Goal: Task Accomplishment & Management: Manage account settings

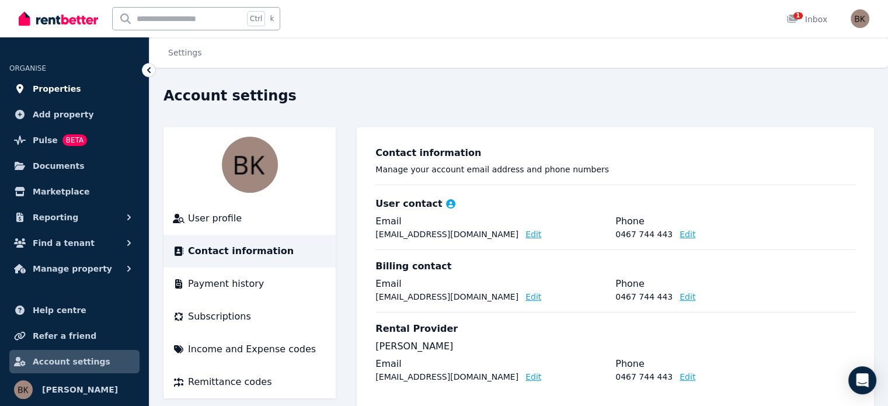
click at [61, 89] on span "Properties" at bounding box center [57, 89] width 48 height 14
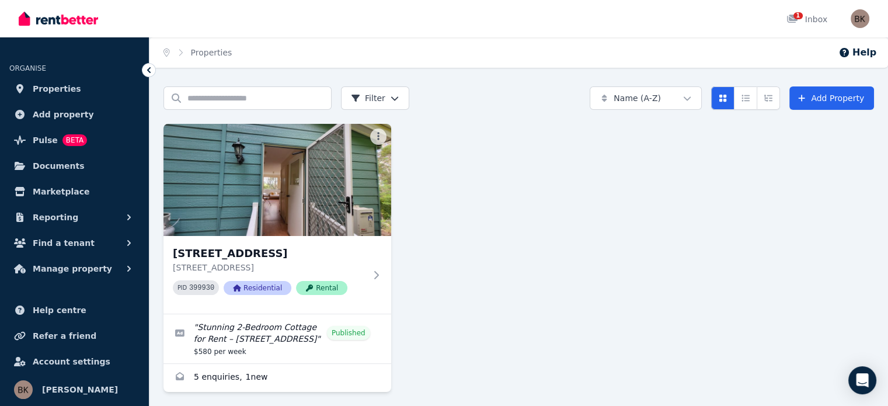
click at [275, 212] on img at bounding box center [277, 180] width 228 height 112
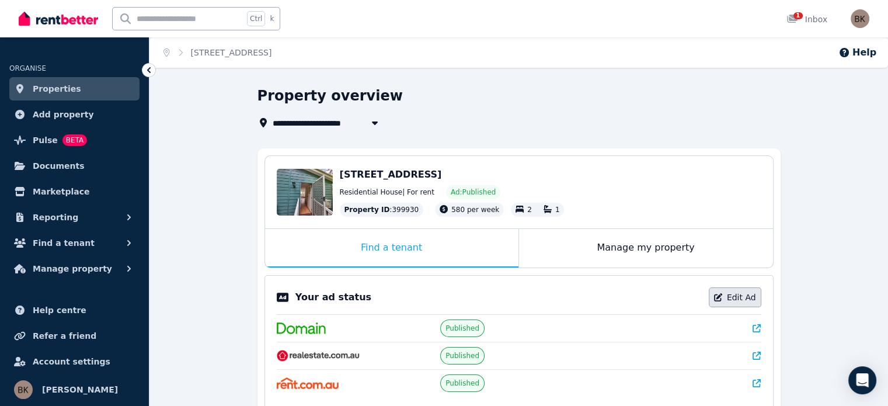
click at [740, 299] on link "Edit Ad" at bounding box center [735, 297] width 53 height 20
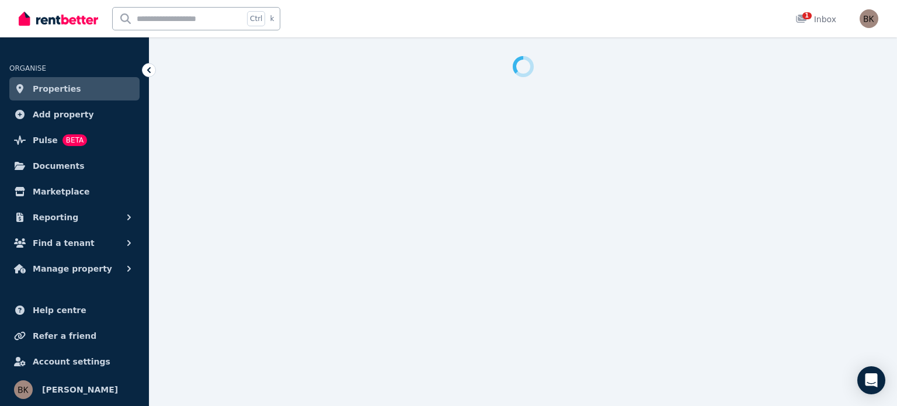
select select "**********"
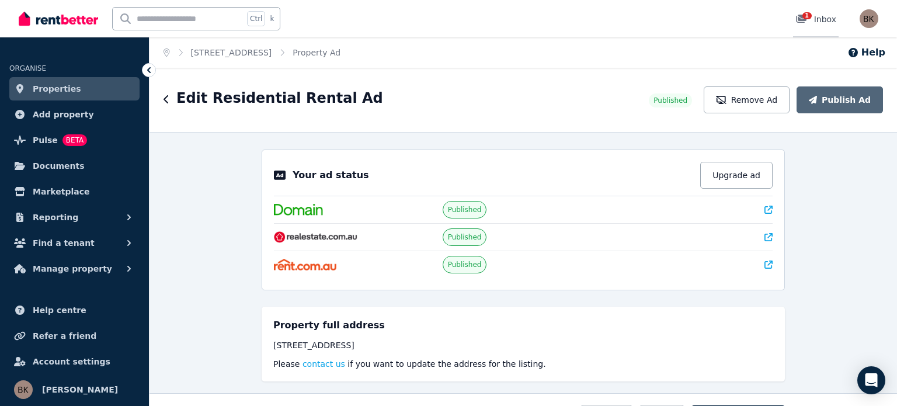
click at [806, 13] on span "1" at bounding box center [806, 15] width 9 height 7
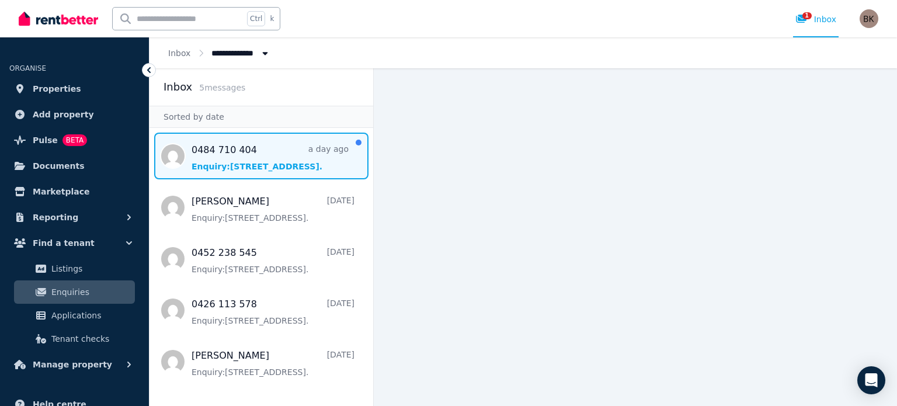
click at [252, 151] on span "Message list" at bounding box center [261, 155] width 224 height 47
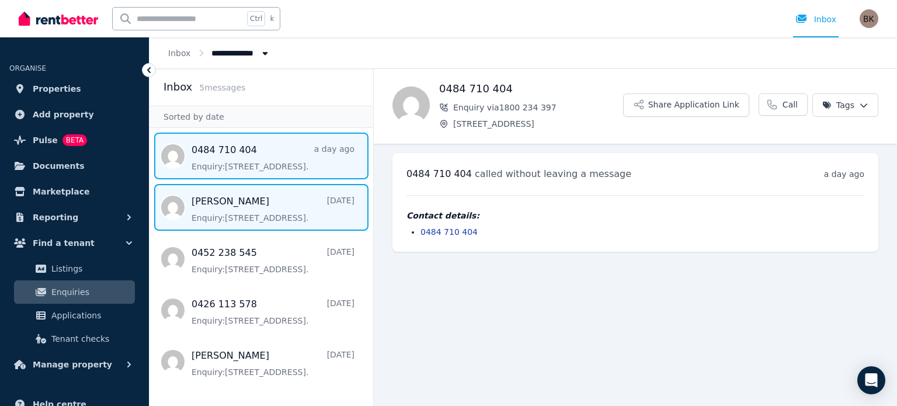
click at [247, 210] on span "Message list" at bounding box center [261, 207] width 224 height 47
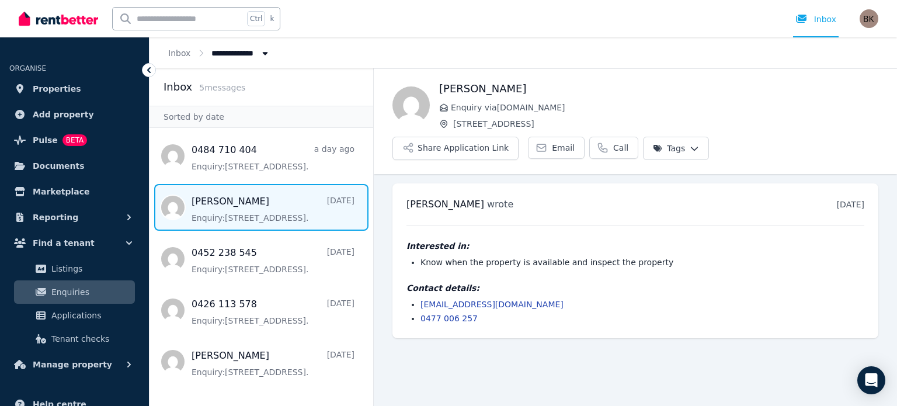
click at [147, 65] on icon at bounding box center [149, 70] width 12 height 12
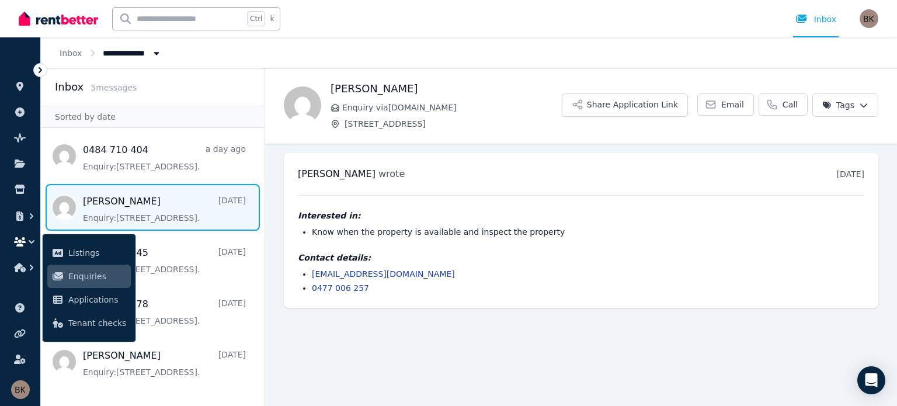
click at [37, 70] on icon at bounding box center [40, 70] width 12 height 12
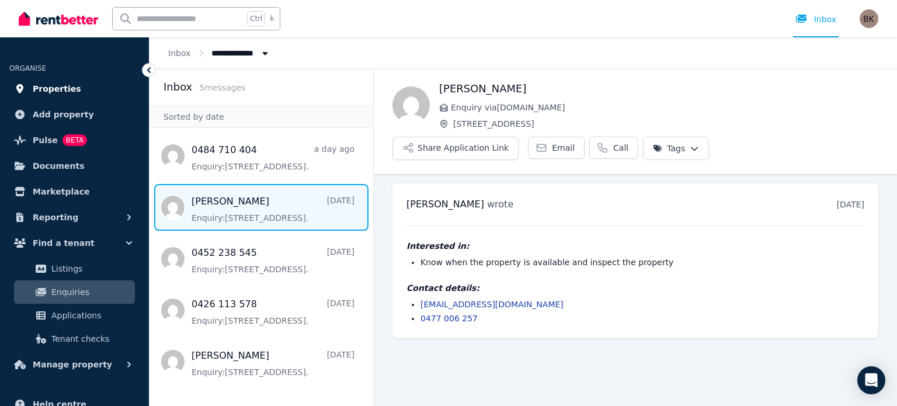
click at [83, 83] on link "Properties" at bounding box center [74, 88] width 130 height 23
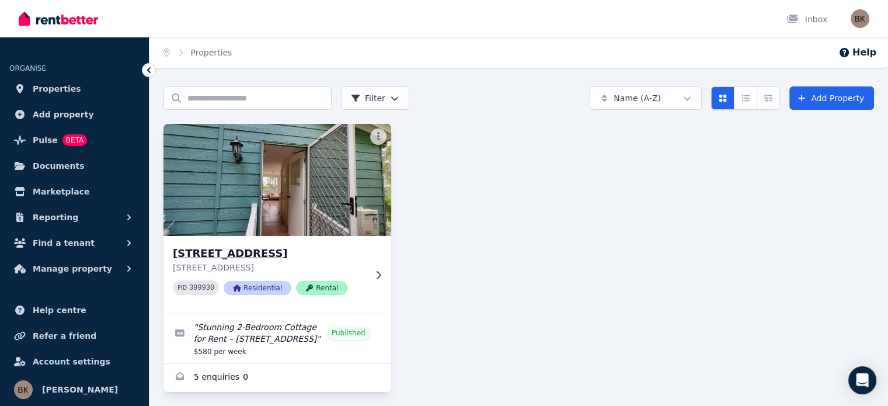
click at [320, 187] on img at bounding box center [277, 180] width 239 height 118
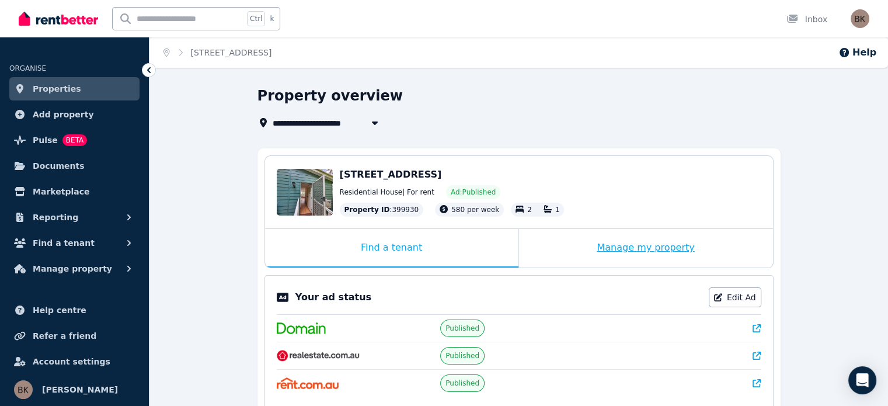
click at [674, 246] on div "Manage my property" at bounding box center [646, 248] width 254 height 39
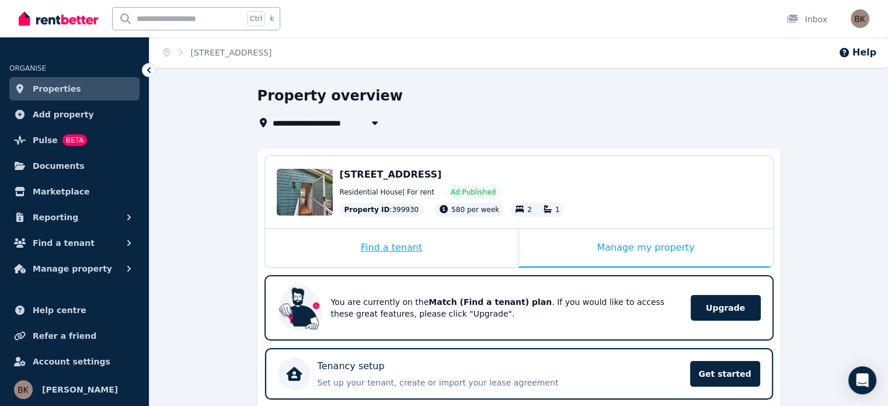
click at [381, 254] on div "Find a tenant" at bounding box center [391, 248] width 253 height 39
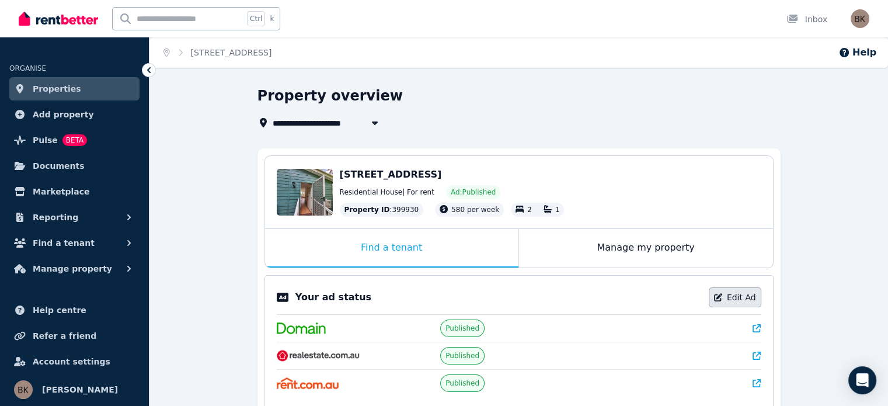
click at [742, 298] on link "Edit Ad" at bounding box center [735, 297] width 53 height 20
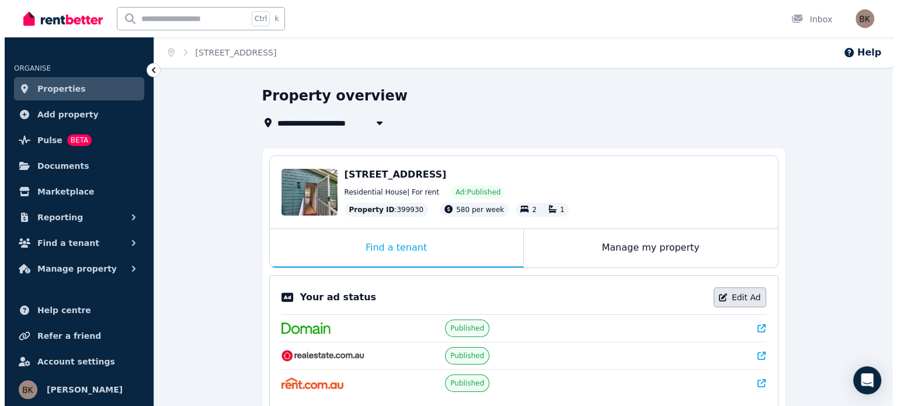
select select "**********"
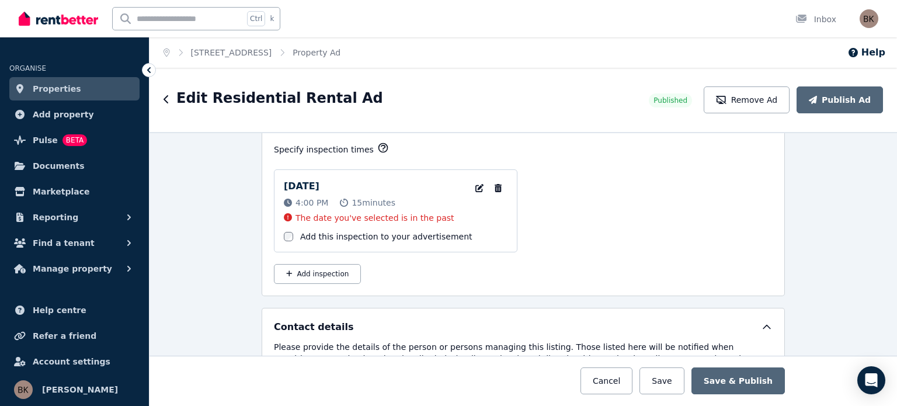
scroll to position [1905, 0]
click at [326, 268] on button "Add inspection" at bounding box center [317, 274] width 87 height 20
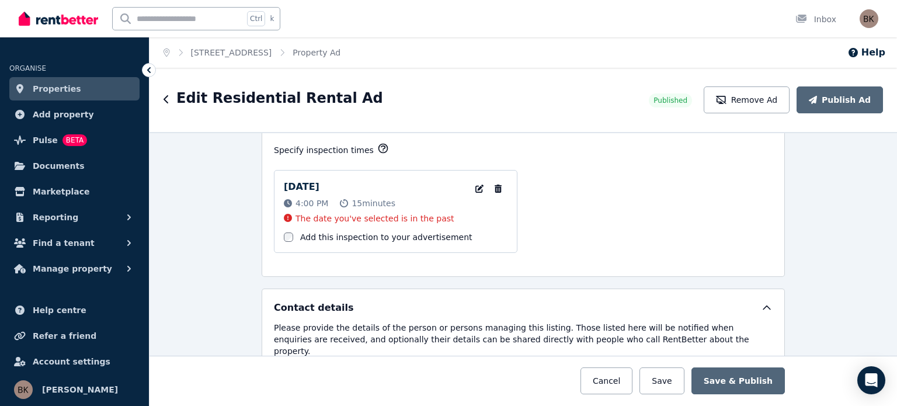
select select "**"
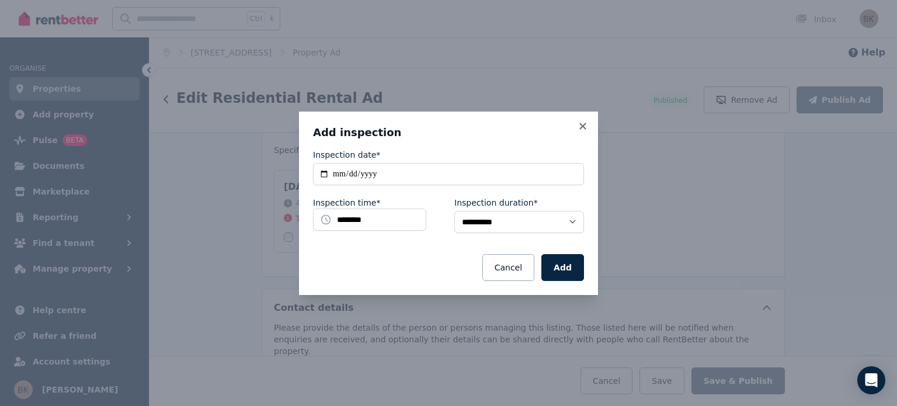
click at [585, 121] on icon at bounding box center [583, 126] width 12 height 11
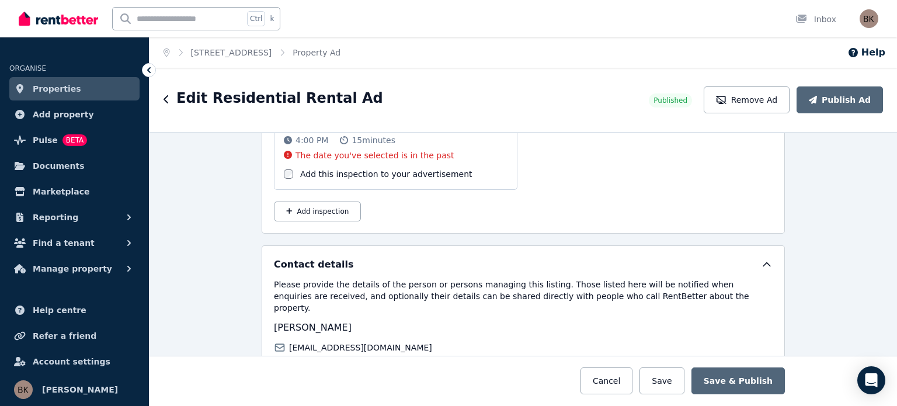
scroll to position [1847, 0]
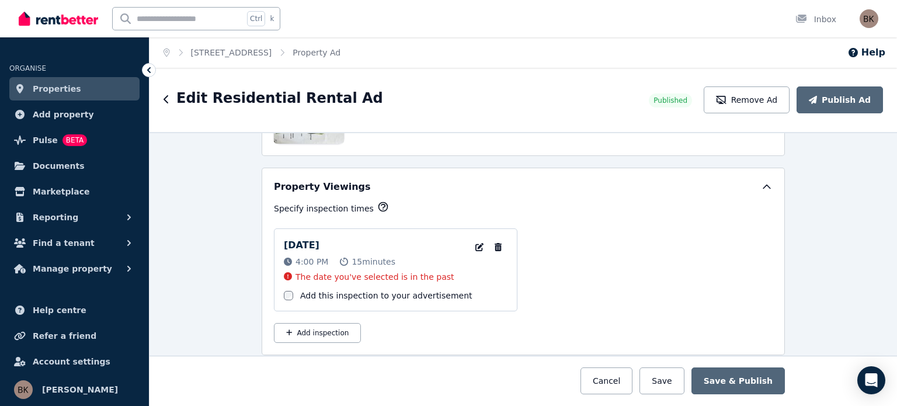
click at [377, 201] on icon "button" at bounding box center [383, 207] width 12 height 12
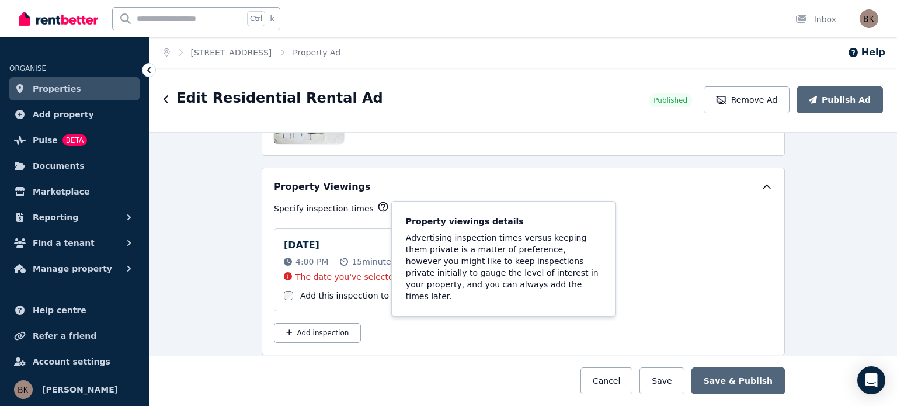
click at [377, 201] on icon "button" at bounding box center [383, 207] width 12 height 12
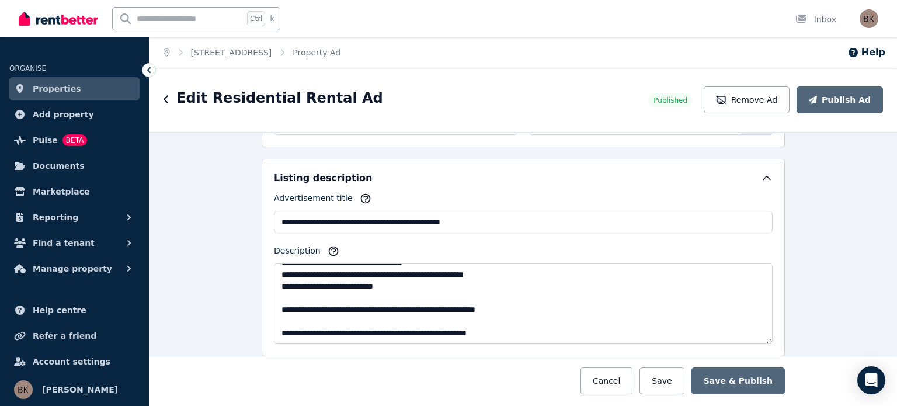
scroll to position [796, 0]
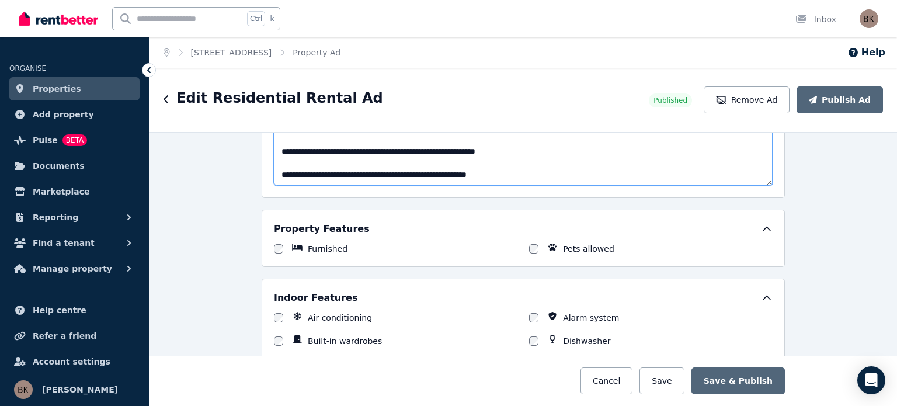
click at [500, 169] on textarea "**********" at bounding box center [523, 145] width 498 height 81
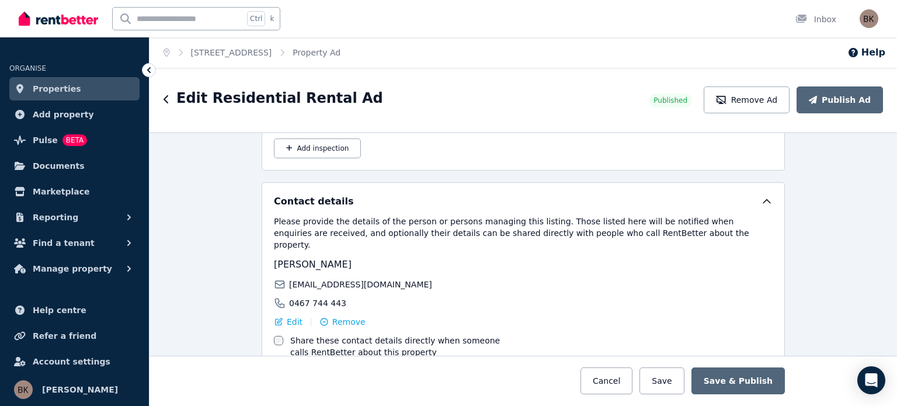
scroll to position [2080, 0]
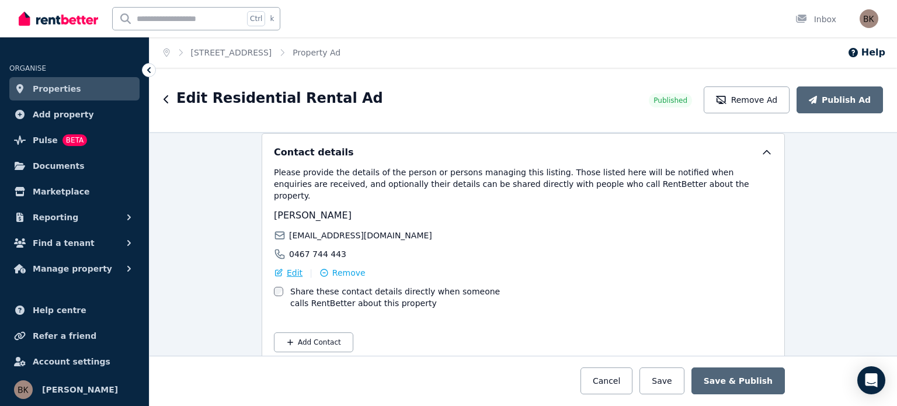
click at [287, 267] on span "Edit" at bounding box center [295, 273] width 16 height 12
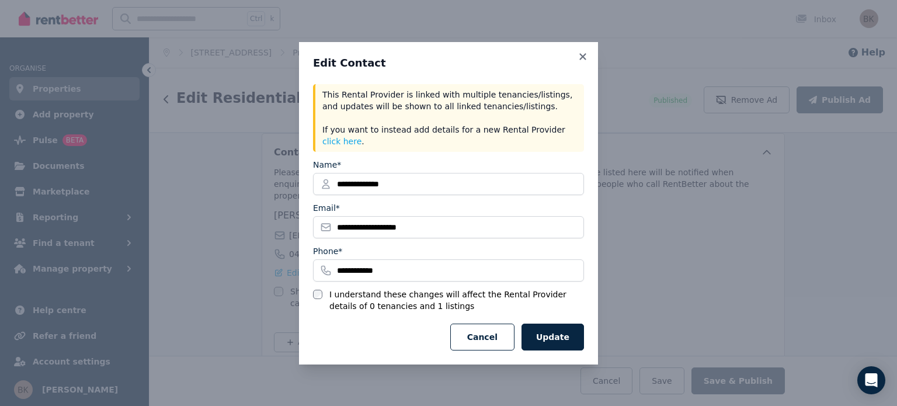
click at [584, 57] on icon at bounding box center [583, 56] width 12 height 11
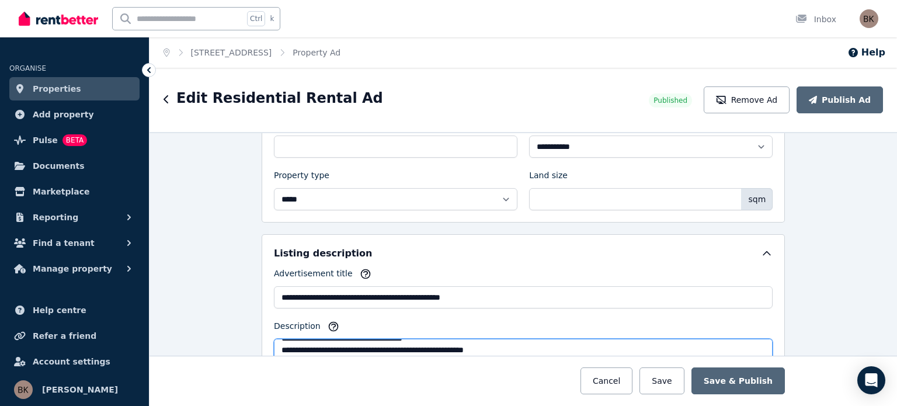
scroll to position [796, 0]
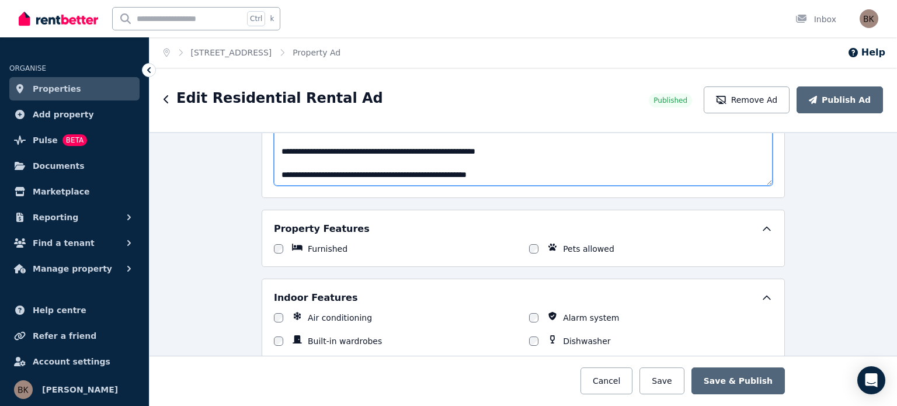
click at [516, 165] on textarea "**********" at bounding box center [523, 145] width 498 height 81
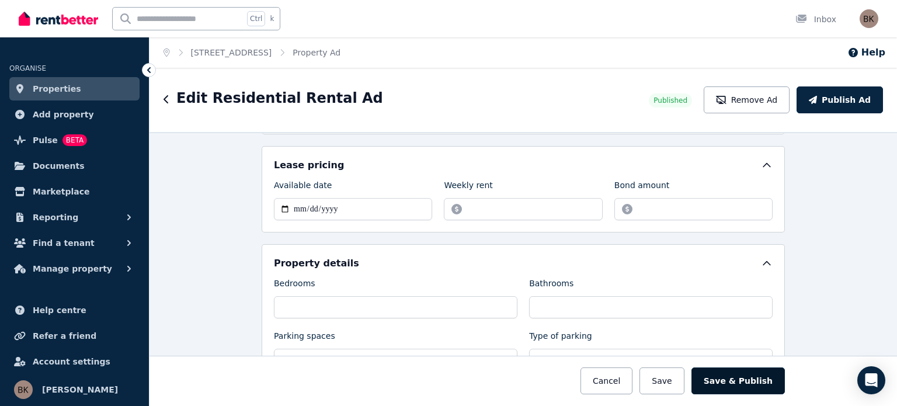
scroll to position [350, 0]
type textarea "**********"
click at [740, 375] on button "Save & Publish" at bounding box center [737, 380] width 93 height 27
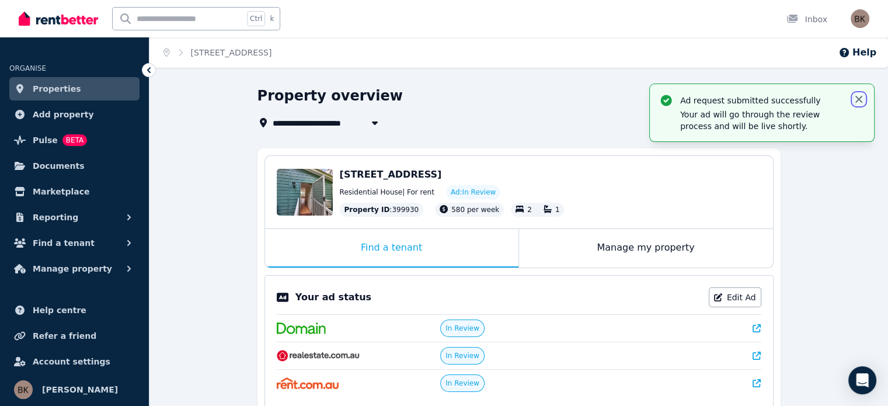
click at [855, 103] on icon "button" at bounding box center [859, 99] width 12 height 12
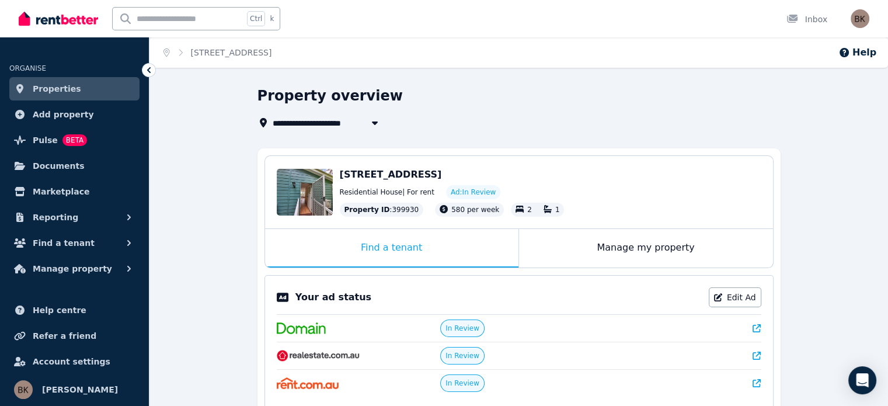
click at [149, 72] on icon at bounding box center [149, 70] width 4 height 6
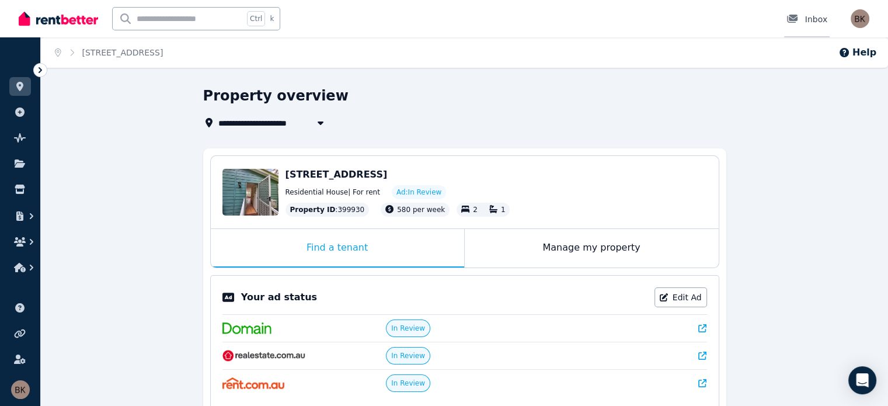
click at [809, 20] on div "Inbox" at bounding box center [806, 19] width 41 height 12
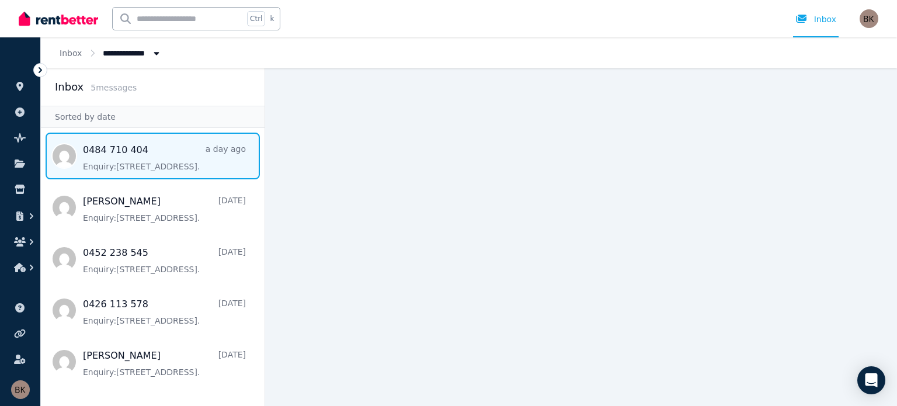
click at [123, 162] on span "Message list" at bounding box center [153, 155] width 224 height 47
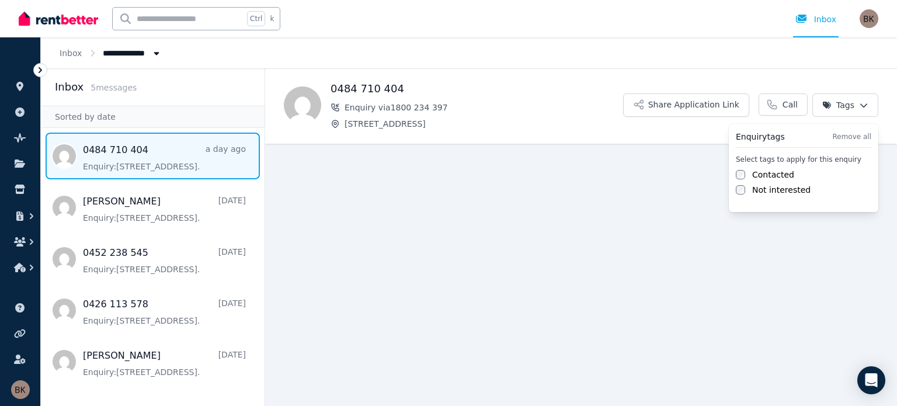
click at [841, 105] on html "**********" at bounding box center [448, 203] width 897 height 406
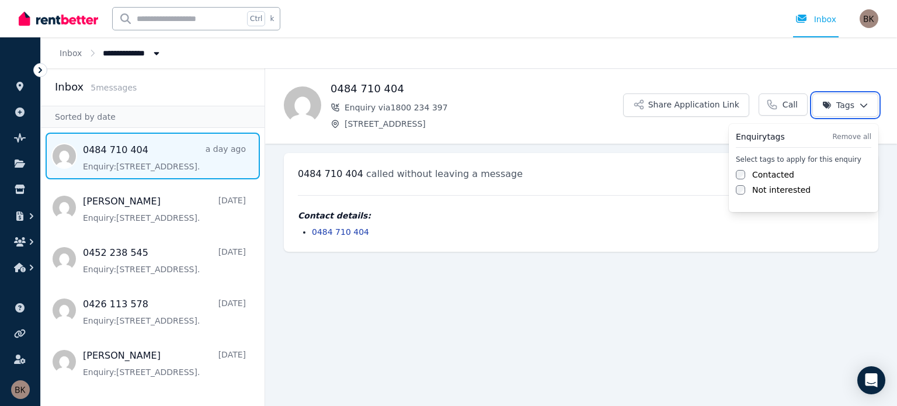
click at [466, 350] on html "**********" at bounding box center [448, 203] width 897 height 406
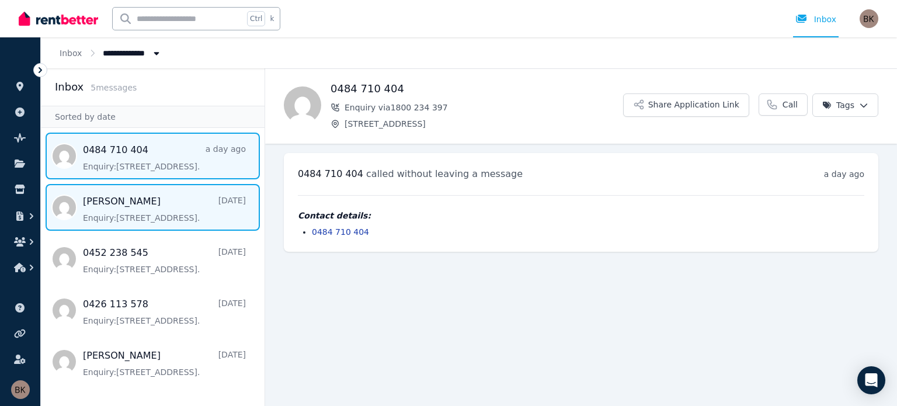
click at [95, 204] on span "Message list" at bounding box center [153, 207] width 224 height 47
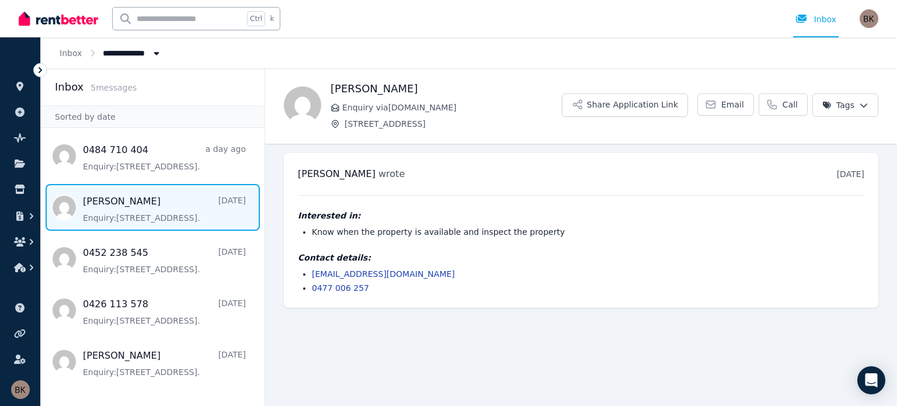
click at [397, 273] on link "[EMAIL_ADDRESS][DOMAIN_NAME]" at bounding box center [383, 273] width 143 height 9
click at [715, 103] on icon at bounding box center [710, 104] width 9 height 7
drag, startPoint x: 354, startPoint y: 90, endPoint x: 329, endPoint y: 88, distance: 25.2
click at [329, 88] on div "[PERSON_NAME] Enquiry via [DOMAIN_NAME] [STREET_ADDRESS] Application Link Email…" at bounding box center [581, 105] width 632 height 49
copy h1 "[PERSON_NAME]"
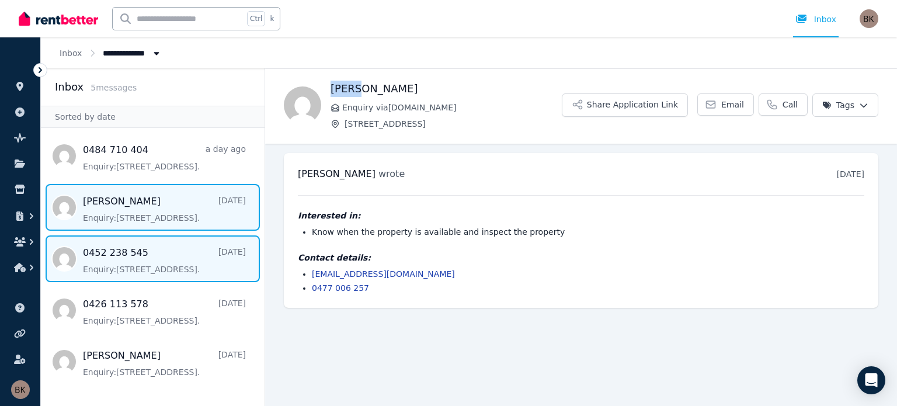
click at [135, 252] on span "Message list" at bounding box center [153, 258] width 224 height 47
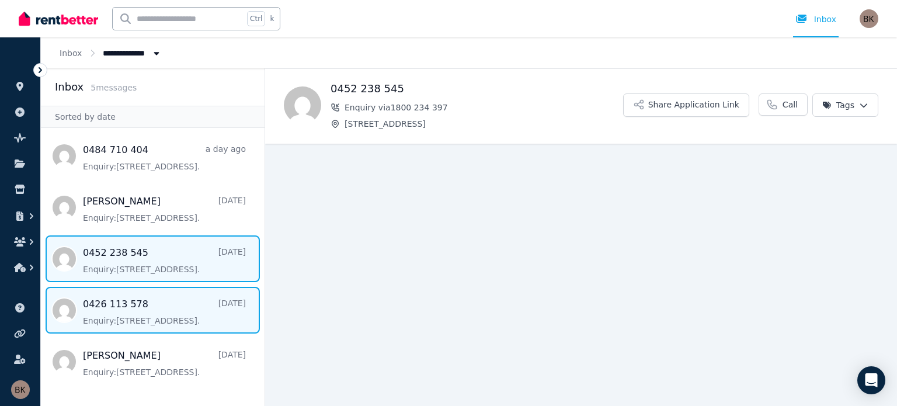
click at [154, 302] on span "Message list" at bounding box center [153, 310] width 224 height 47
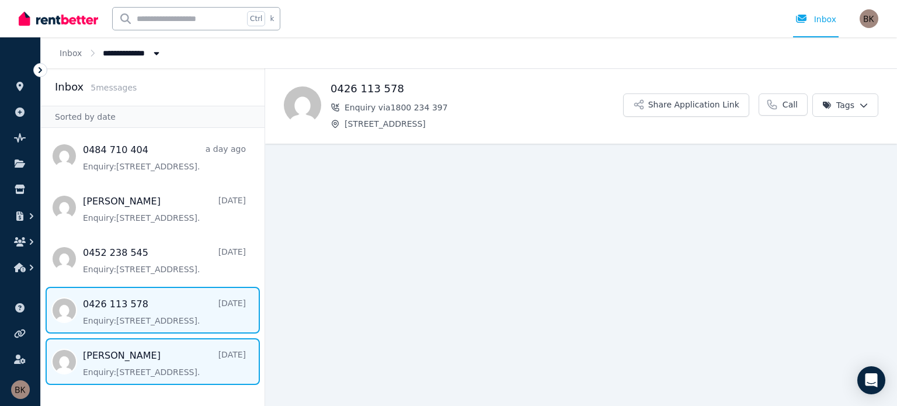
click at [104, 359] on span "Message list" at bounding box center [153, 361] width 224 height 47
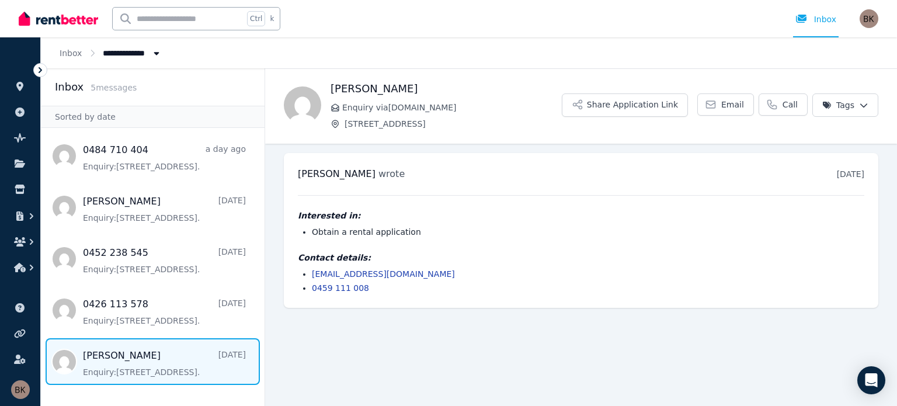
click at [38, 73] on icon at bounding box center [40, 70] width 12 height 12
